Goal: Find specific page/section: Find specific page/section

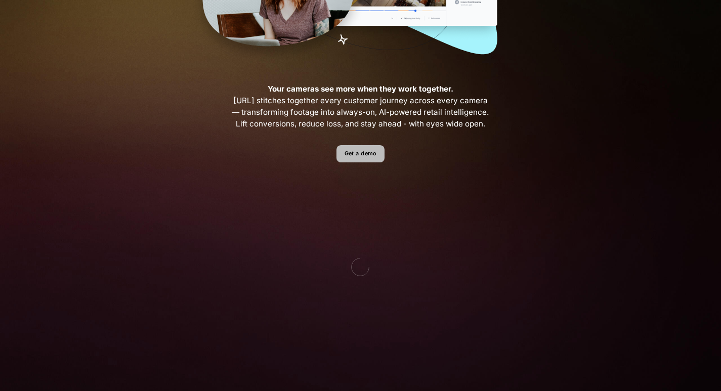
scroll to position [101, 0]
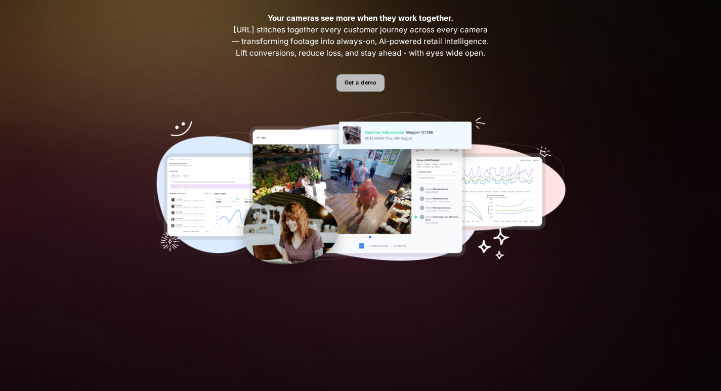
click at [362, 76] on link "Get a demo" at bounding box center [360, 83] width 48 height 18
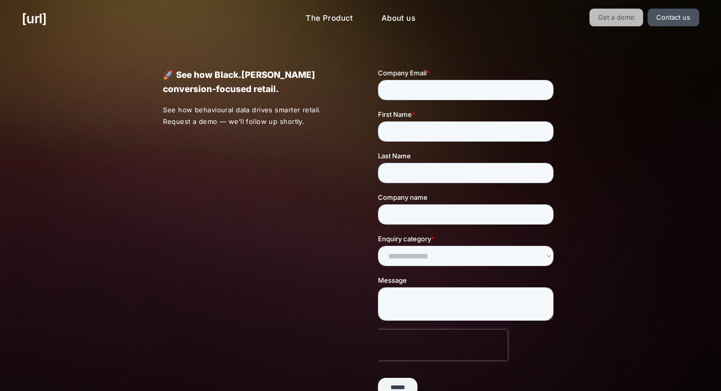
click at [623, 12] on link "Get a demo" at bounding box center [616, 18] width 54 height 18
click at [635, 23] on link "Get a demo" at bounding box center [616, 18] width 54 height 18
click at [615, 18] on link "Get a demo" at bounding box center [616, 18] width 54 height 18
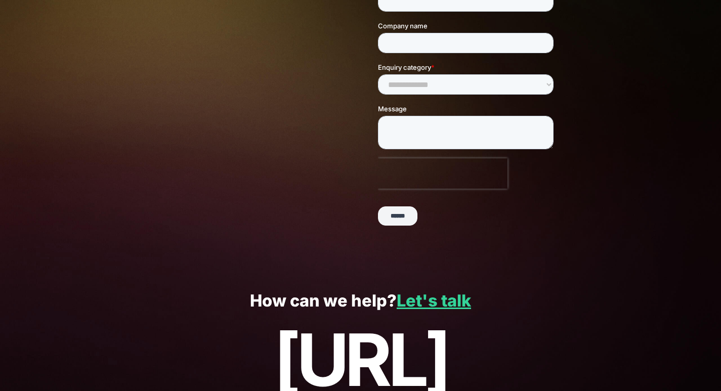
scroll to position [230, 0]
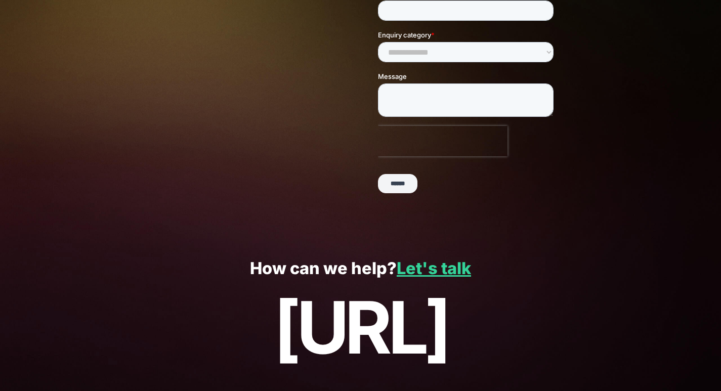
scroll to position [179, 0]
